Goal: Task Accomplishment & Management: Use online tool/utility

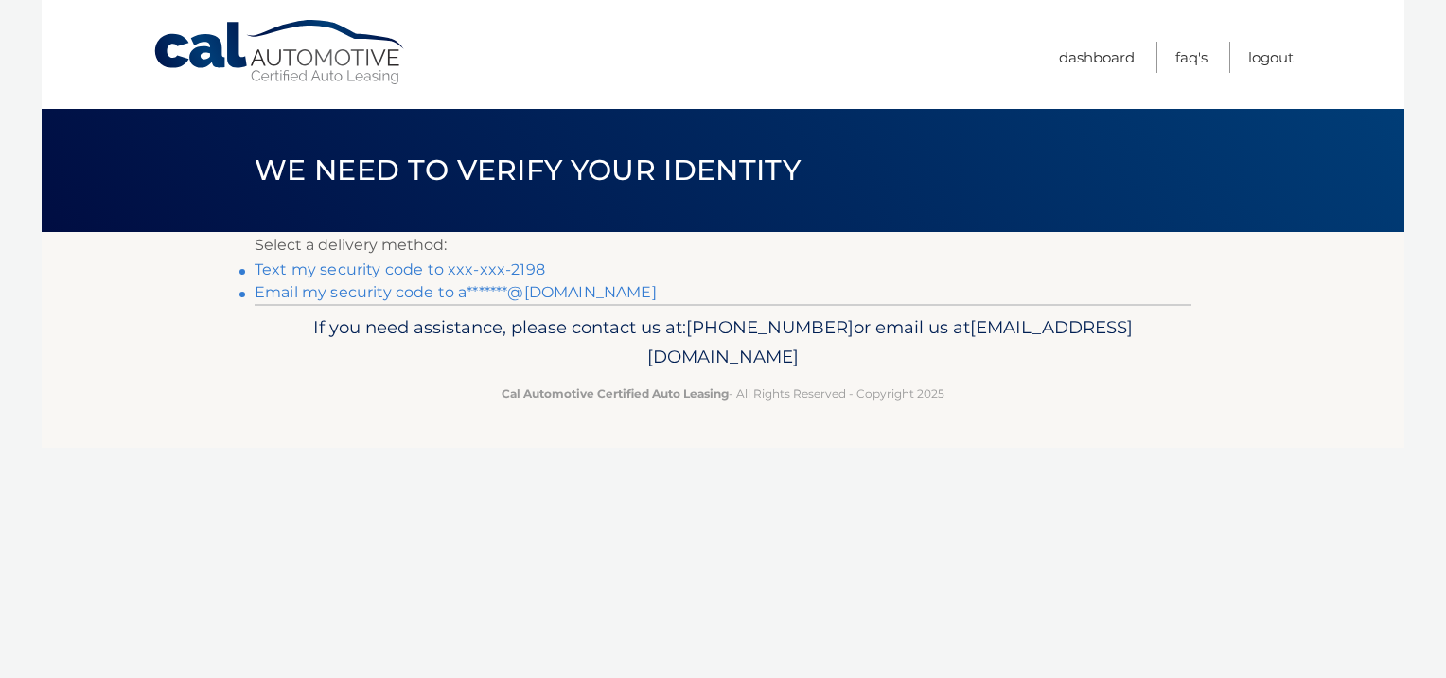
click at [483, 261] on link "Text my security code to xxx-xxx-2198" at bounding box center [400, 269] width 290 height 18
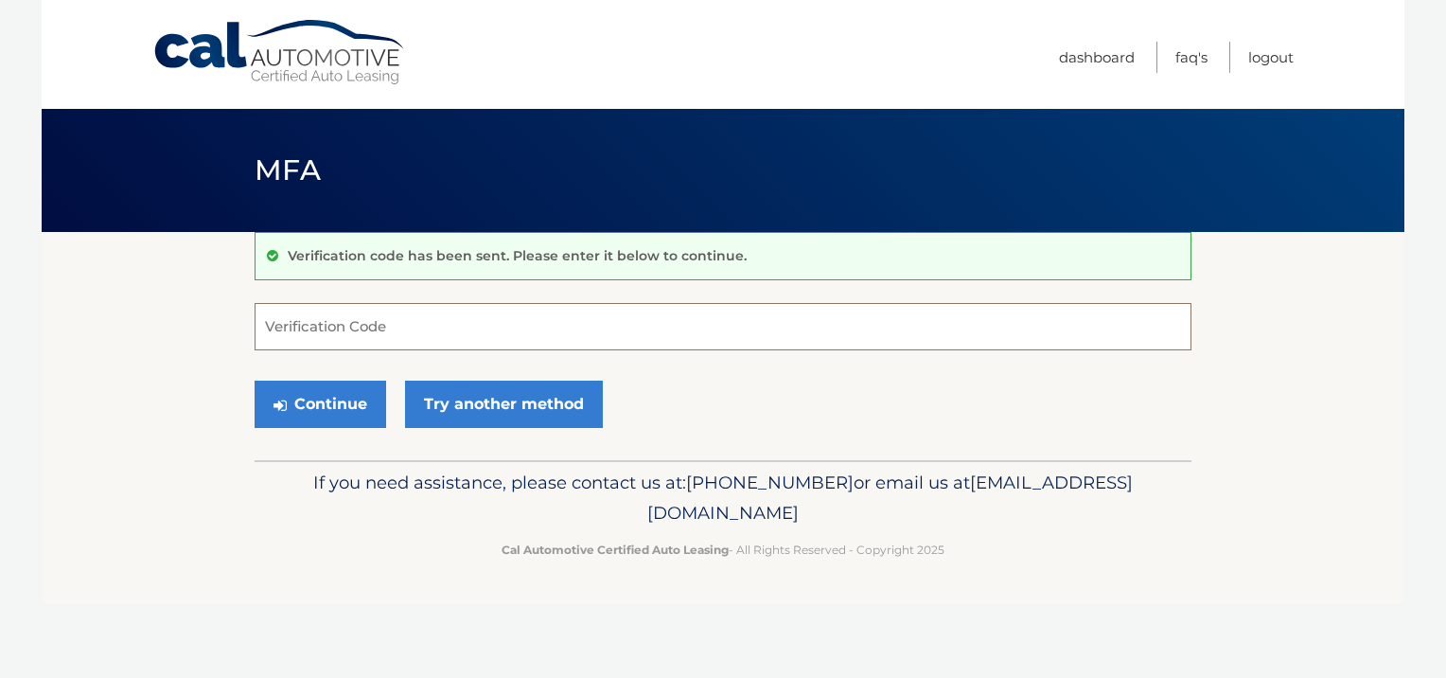
click at [345, 322] on input "Verification Code" at bounding box center [723, 326] width 937 height 47
type input "809069"
click at [333, 413] on button "Continue" at bounding box center [321, 403] width 132 height 47
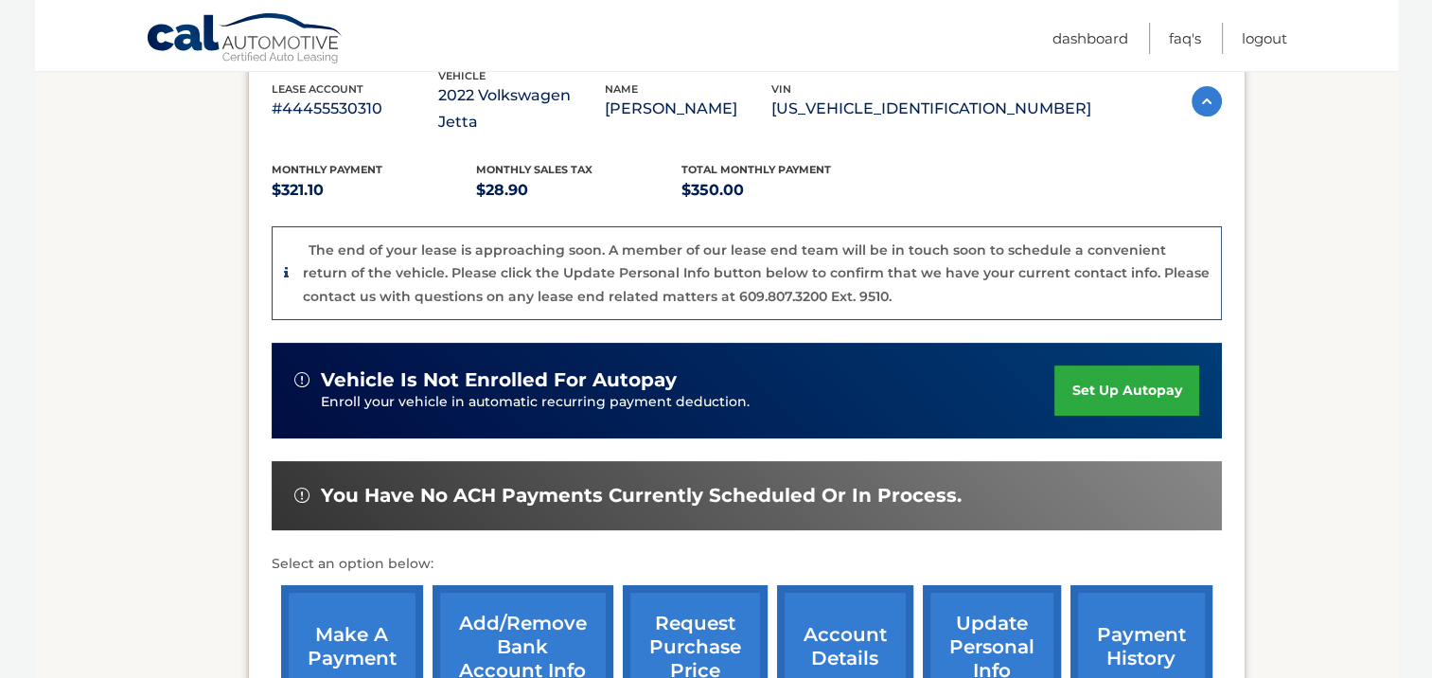
scroll to position [568, 0]
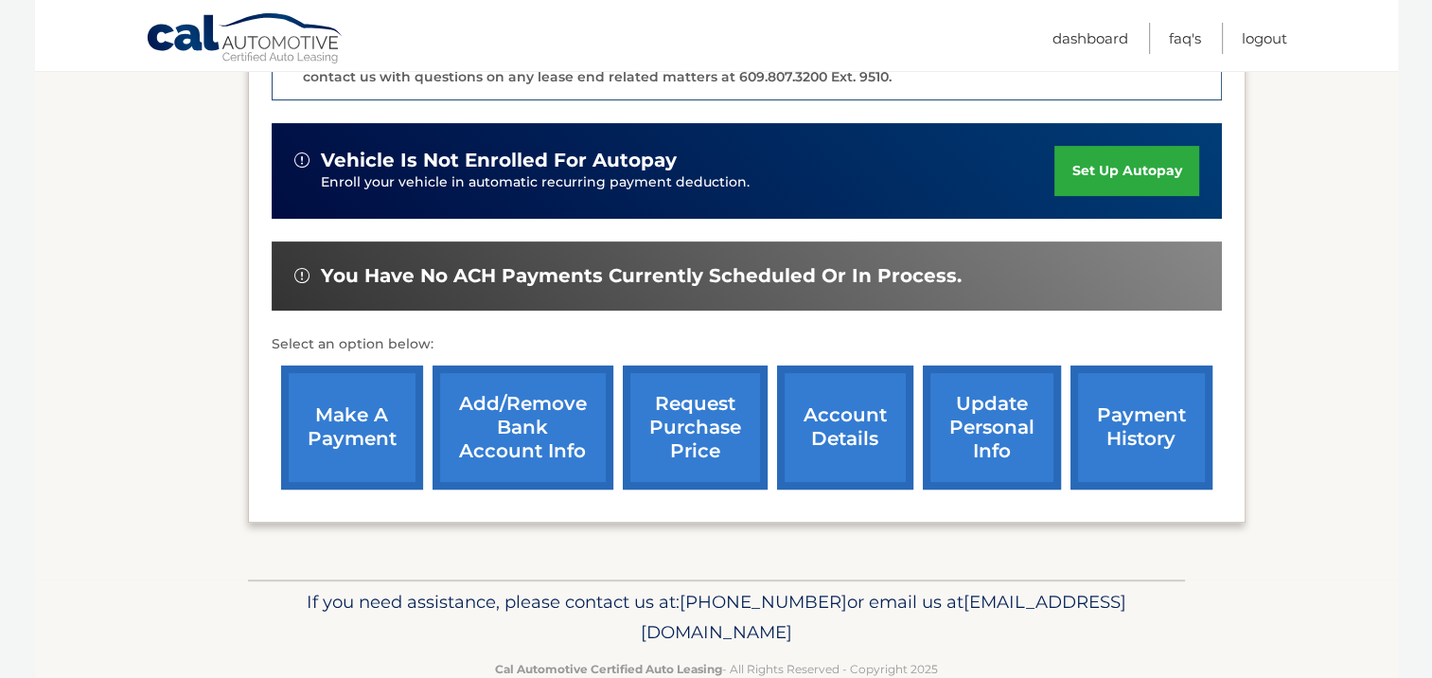
click at [336, 390] on link "make a payment" at bounding box center [352, 427] width 142 height 124
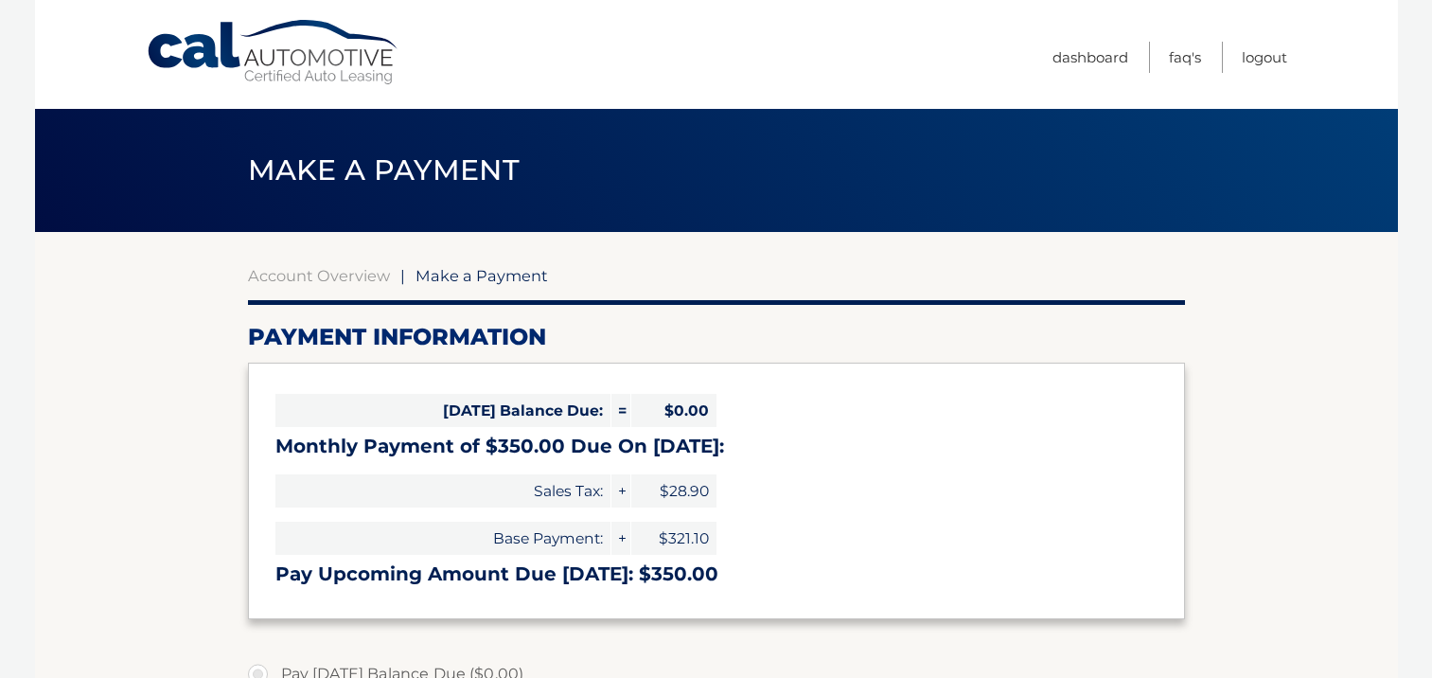
select select "Y2EyYzE1YTktNmRkOS00ZjQ3LTlhZDQtNGFkZGI5MThiZTc3"
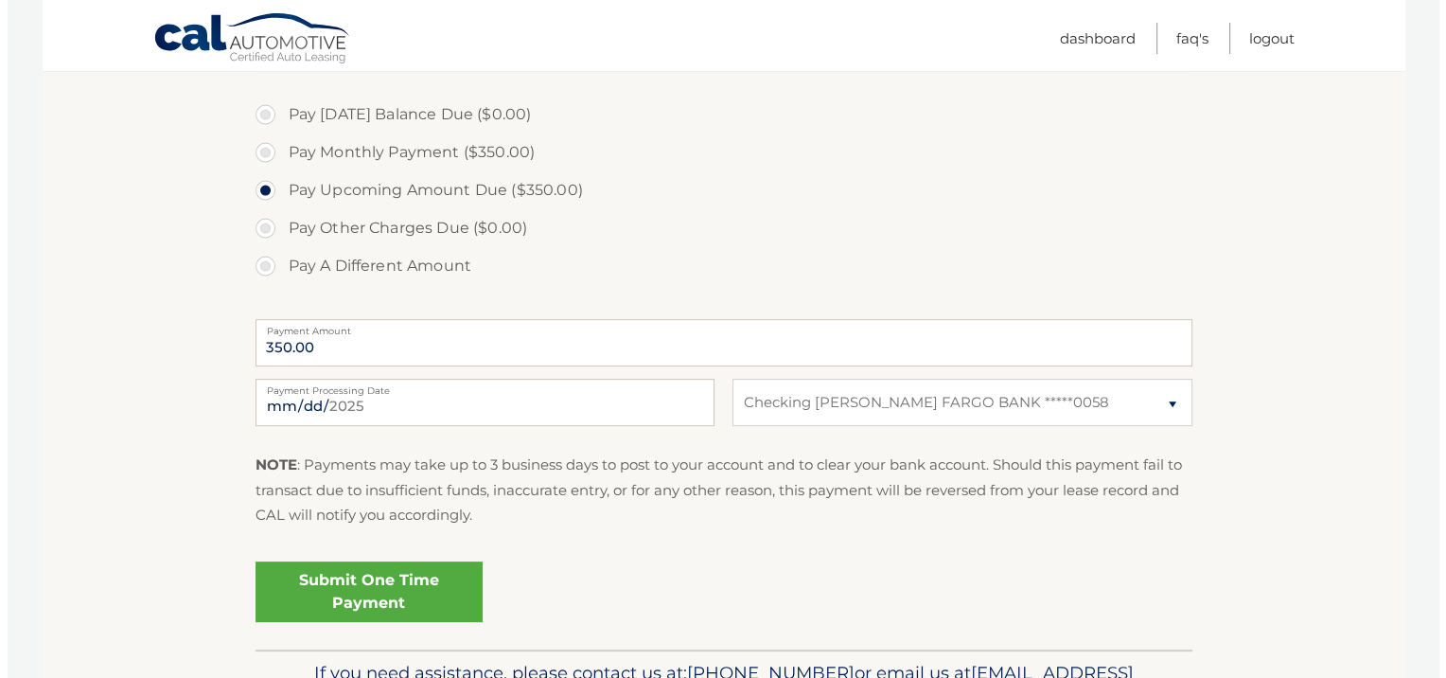
scroll to position [662, 0]
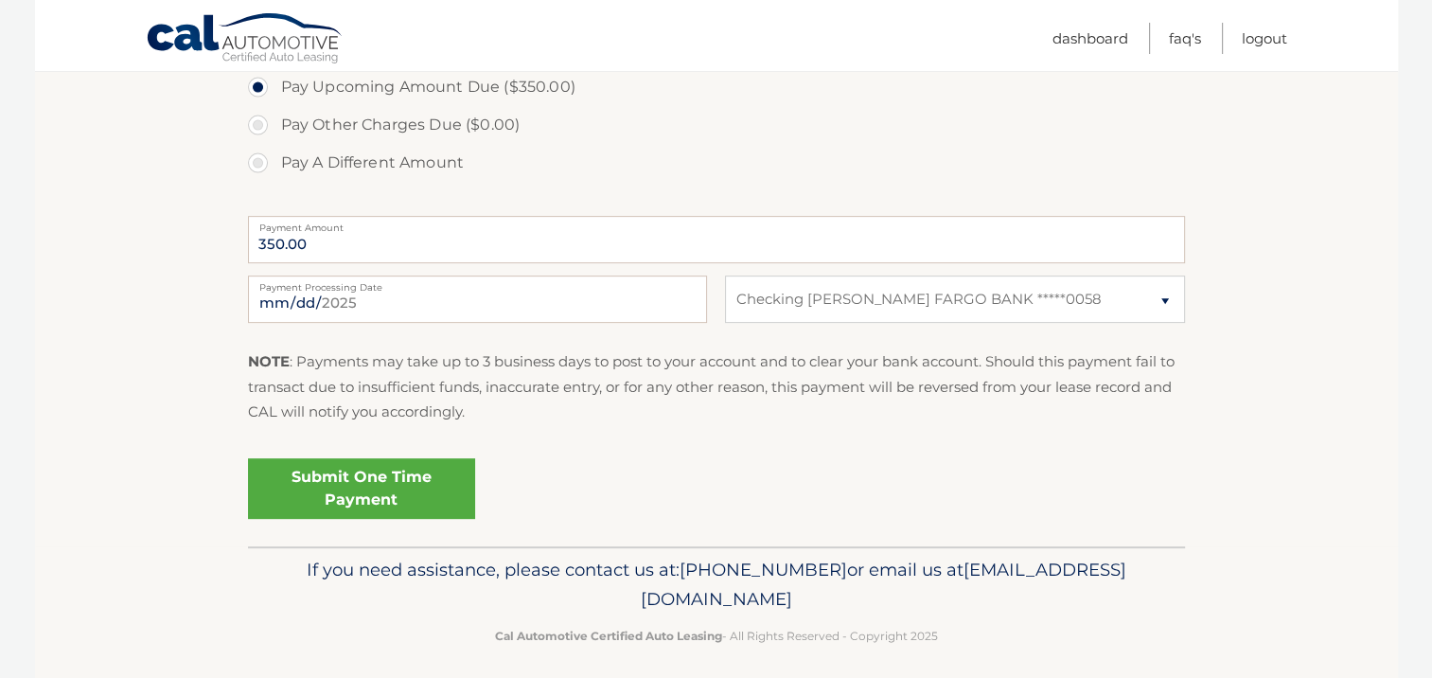
click at [360, 491] on link "Submit One Time Payment" at bounding box center [361, 488] width 227 height 61
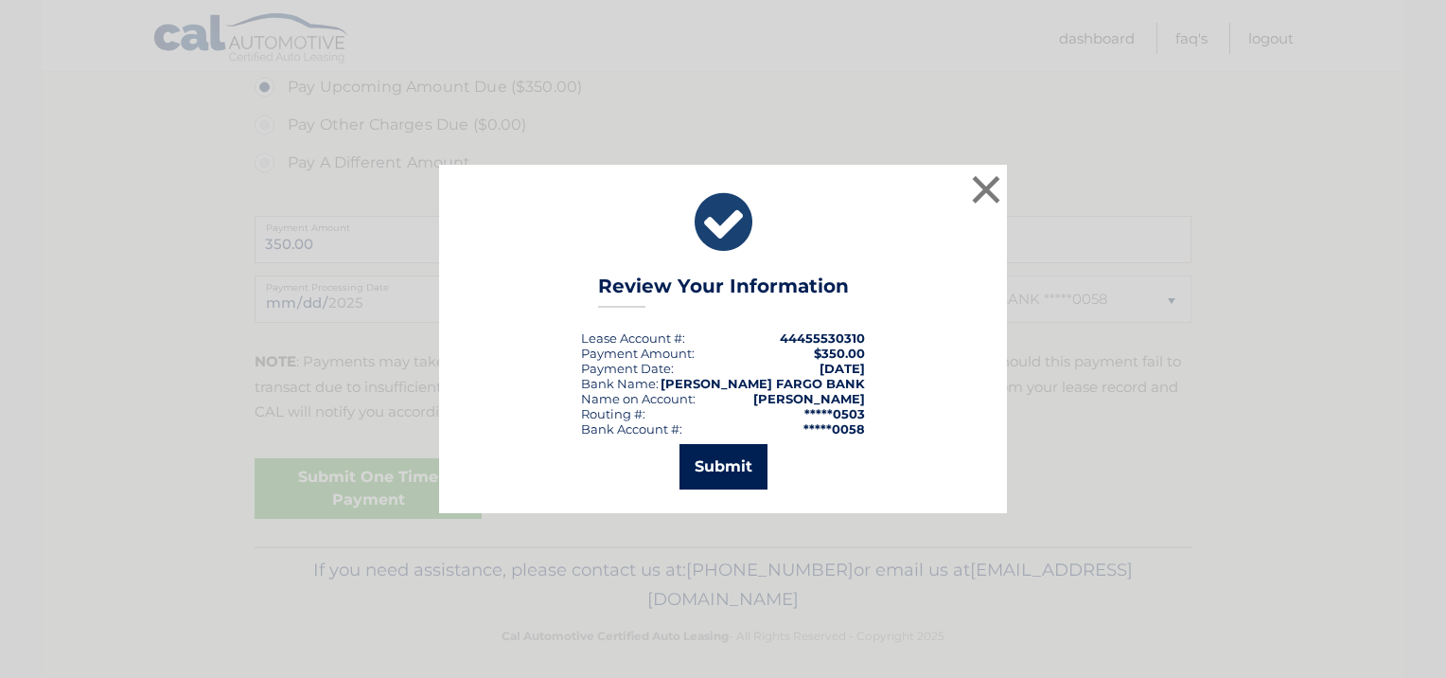
click at [746, 476] on button "Submit" at bounding box center [723, 466] width 88 height 45
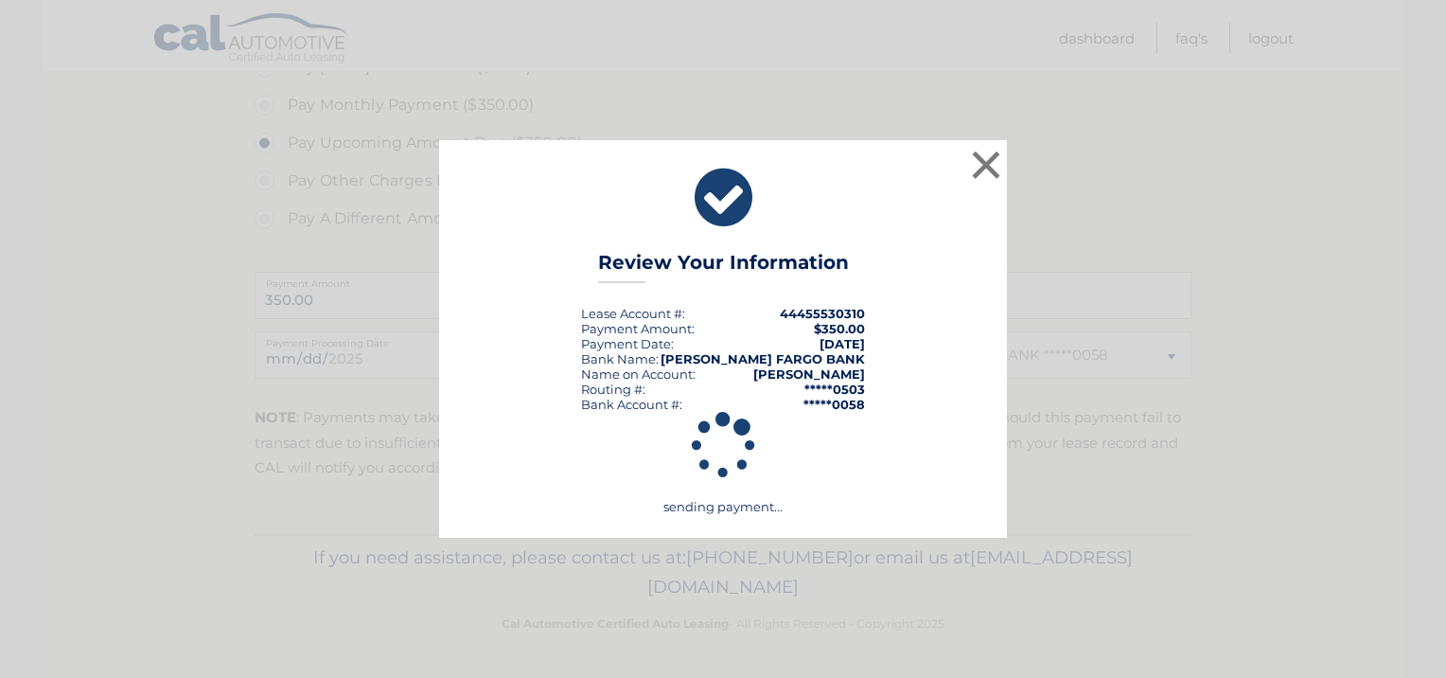
scroll to position [606, 0]
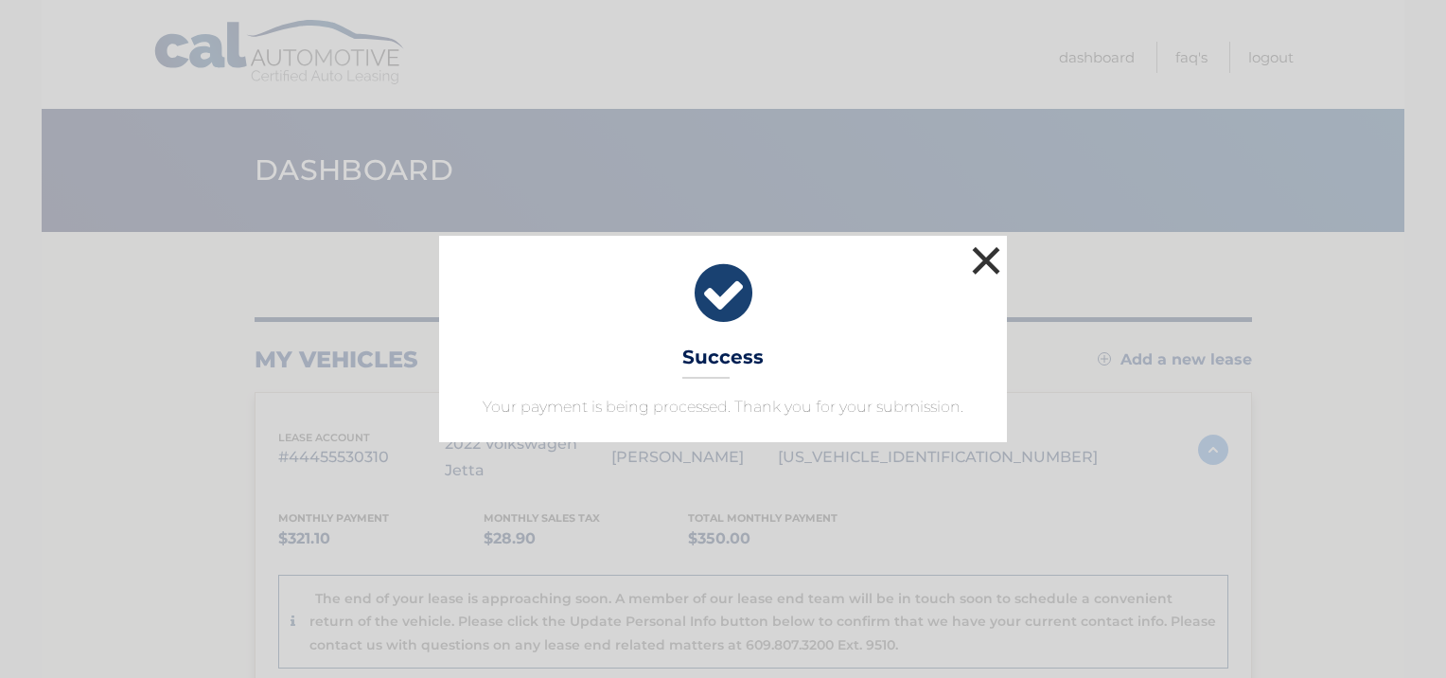
click at [986, 266] on button "×" at bounding box center [986, 260] width 38 height 38
